Goal: Task Accomplishment & Management: Manage account settings

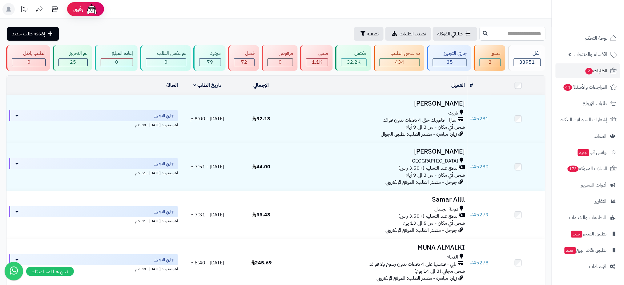
click at [507, 34] on input "text" at bounding box center [512, 34] width 66 height 14
type input "*****"
click at [481, 36] on button at bounding box center [485, 33] width 9 height 12
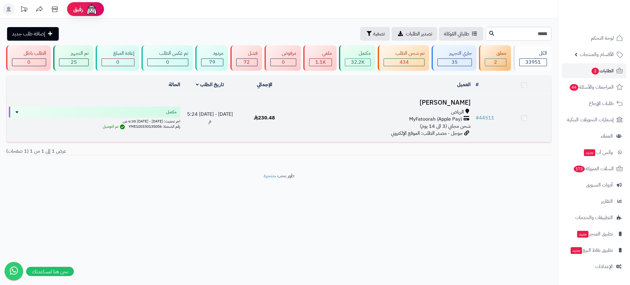
click at [443, 99] on h3 "[PERSON_NAME]" at bounding box center [382, 102] width 177 height 7
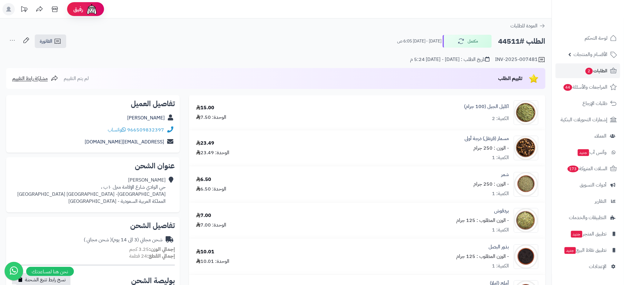
scroll to position [249, 0]
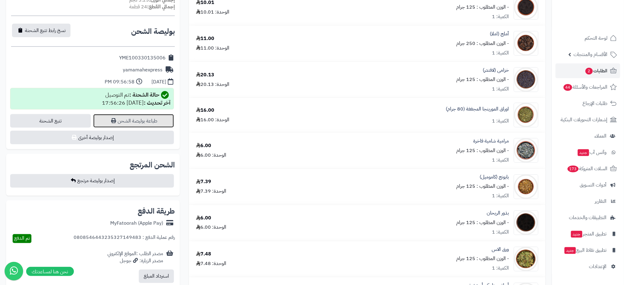
click at [145, 118] on link "طباعة بوليصة الشحن" at bounding box center [133, 121] width 81 height 14
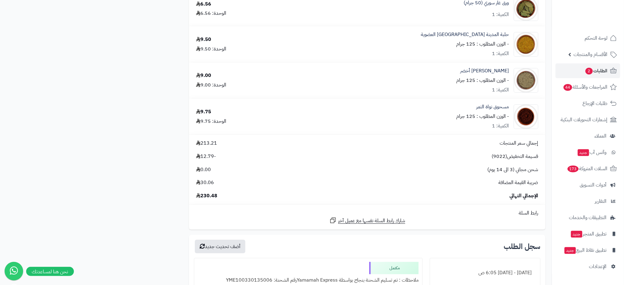
scroll to position [754, 0]
